Goal: Task Accomplishment & Management: Use online tool/utility

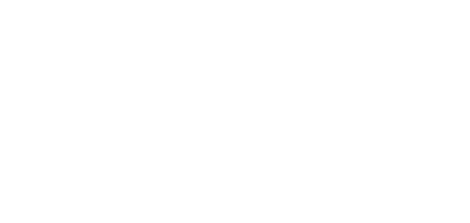
select select "*"
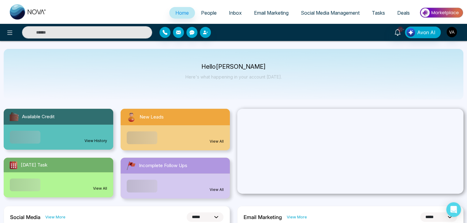
click at [378, 13] on span "Tasks" at bounding box center [378, 13] width 13 height 6
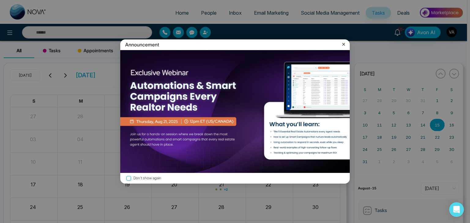
click at [344, 45] on icon at bounding box center [344, 44] width 3 height 3
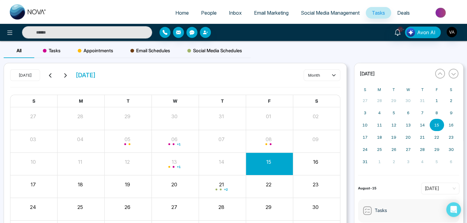
click at [217, 53] on span "Social Media Schedules" at bounding box center [214, 50] width 55 height 7
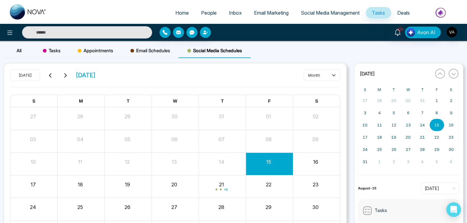
click at [320, 10] on span "Social Media Management" at bounding box center [330, 13] width 59 height 6
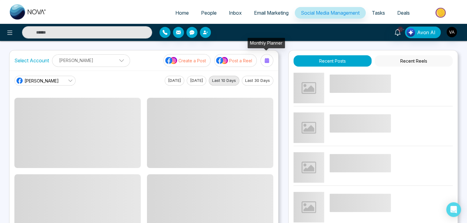
click at [268, 58] on icon at bounding box center [267, 60] width 4 height 5
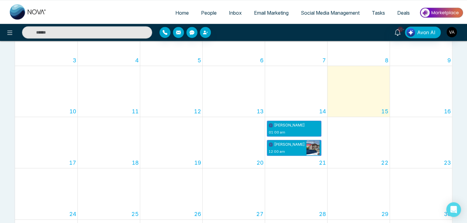
scroll to position [137, 0]
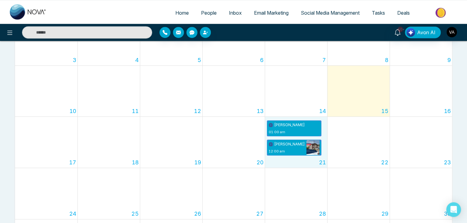
drag, startPoint x: 322, startPoint y: 139, endPoint x: 327, endPoint y: 162, distance: 22.8
click at [327, 162] on div "21 [PERSON_NAME] N 01:00 am Your browser does not support the video tag. [PERSO…" at bounding box center [296, 142] width 62 height 51
drag, startPoint x: 320, startPoint y: 135, endPoint x: 312, endPoint y: 156, distance: 21.9
drag, startPoint x: 320, startPoint y: 136, endPoint x: 320, endPoint y: 147, distance: 10.7
drag, startPoint x: 320, startPoint y: 147, endPoint x: 326, endPoint y: 165, distance: 18.3
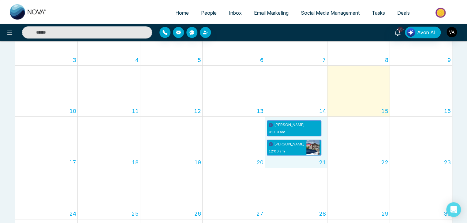
scroll to position [5, 0]
